Goal: Information Seeking & Learning: Learn about a topic

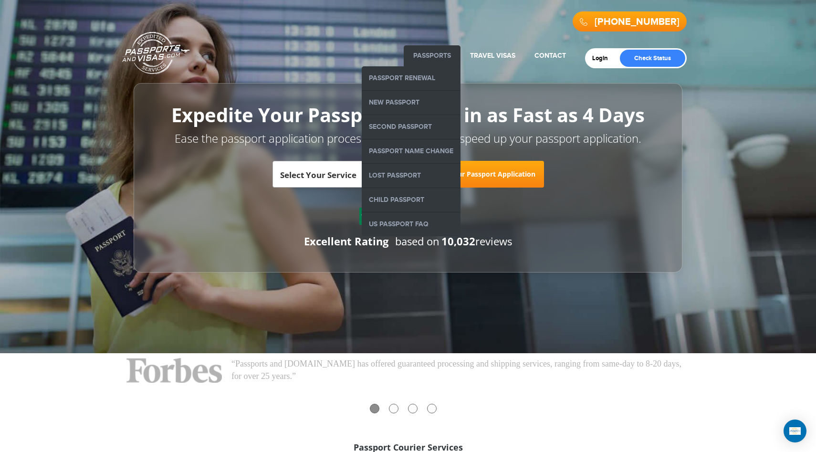
click at [435, 52] on link "Passports" at bounding box center [432, 56] width 38 height 8
click at [408, 124] on link "Second Passport" at bounding box center [411, 127] width 99 height 24
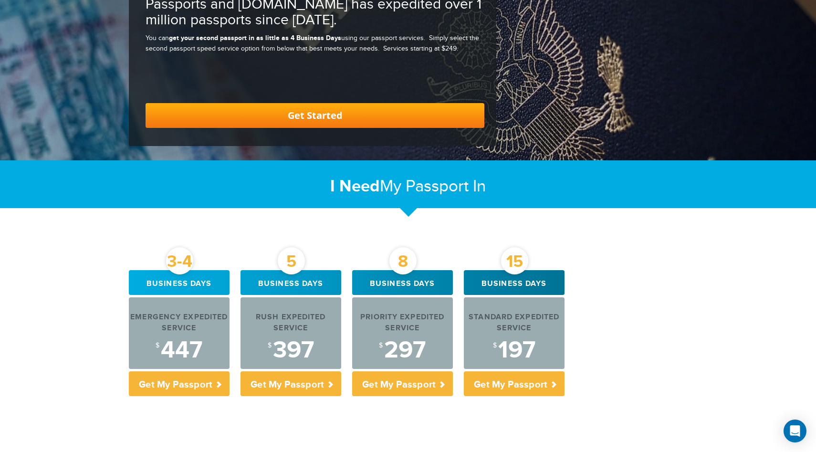
scroll to position [226, 0]
